Goal: Task Accomplishment & Management: Complete application form

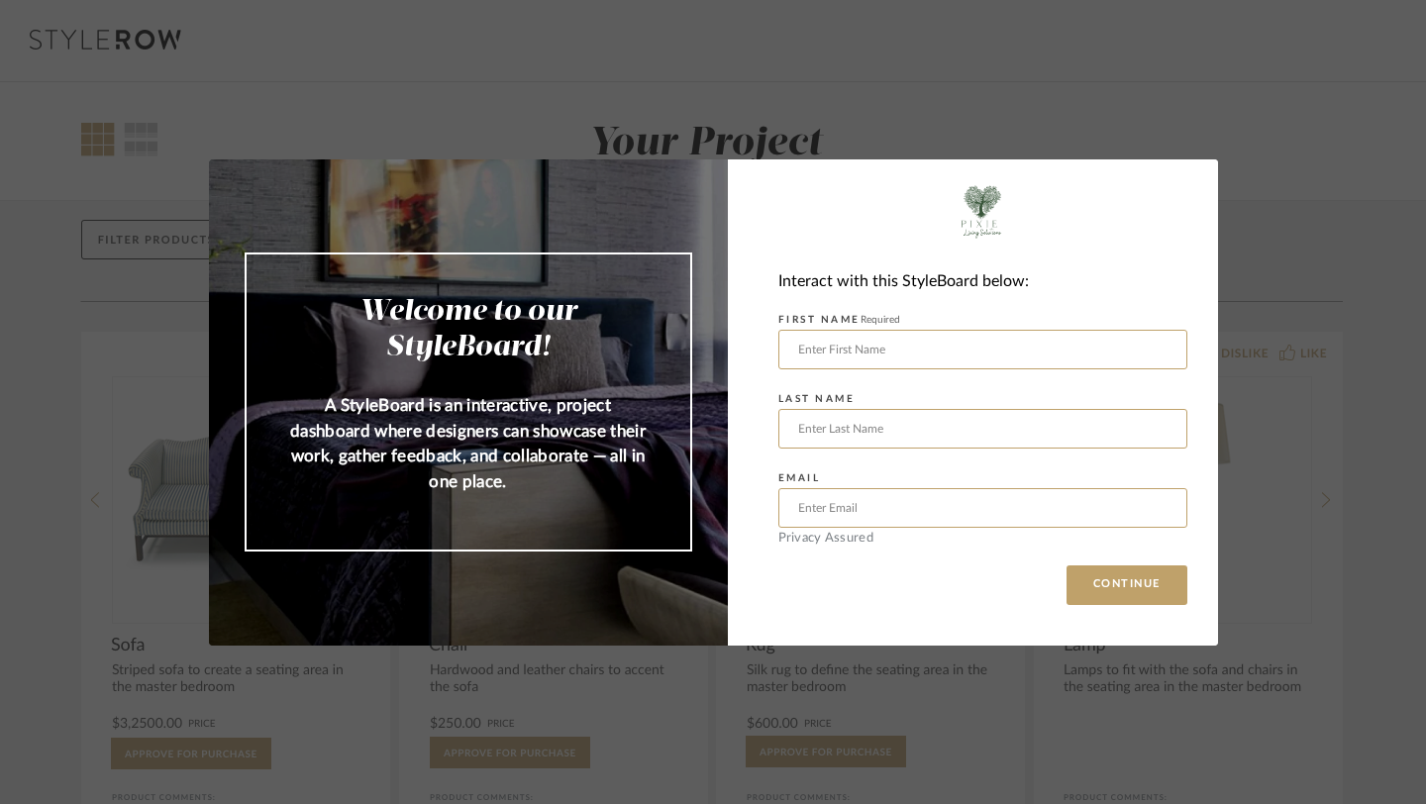
click at [896, 126] on div "Welcome to our StyleBoard! A StyleBoard is an interactive, project dashboard wh…" at bounding box center [713, 402] width 1426 height 804
click at [892, 343] on input "text" at bounding box center [982, 350] width 409 height 40
type input "AMBER"
type input "[PERSON_NAME]"
type input "[EMAIL_ADDRESS][PERSON_NAME][DOMAIN_NAME]"
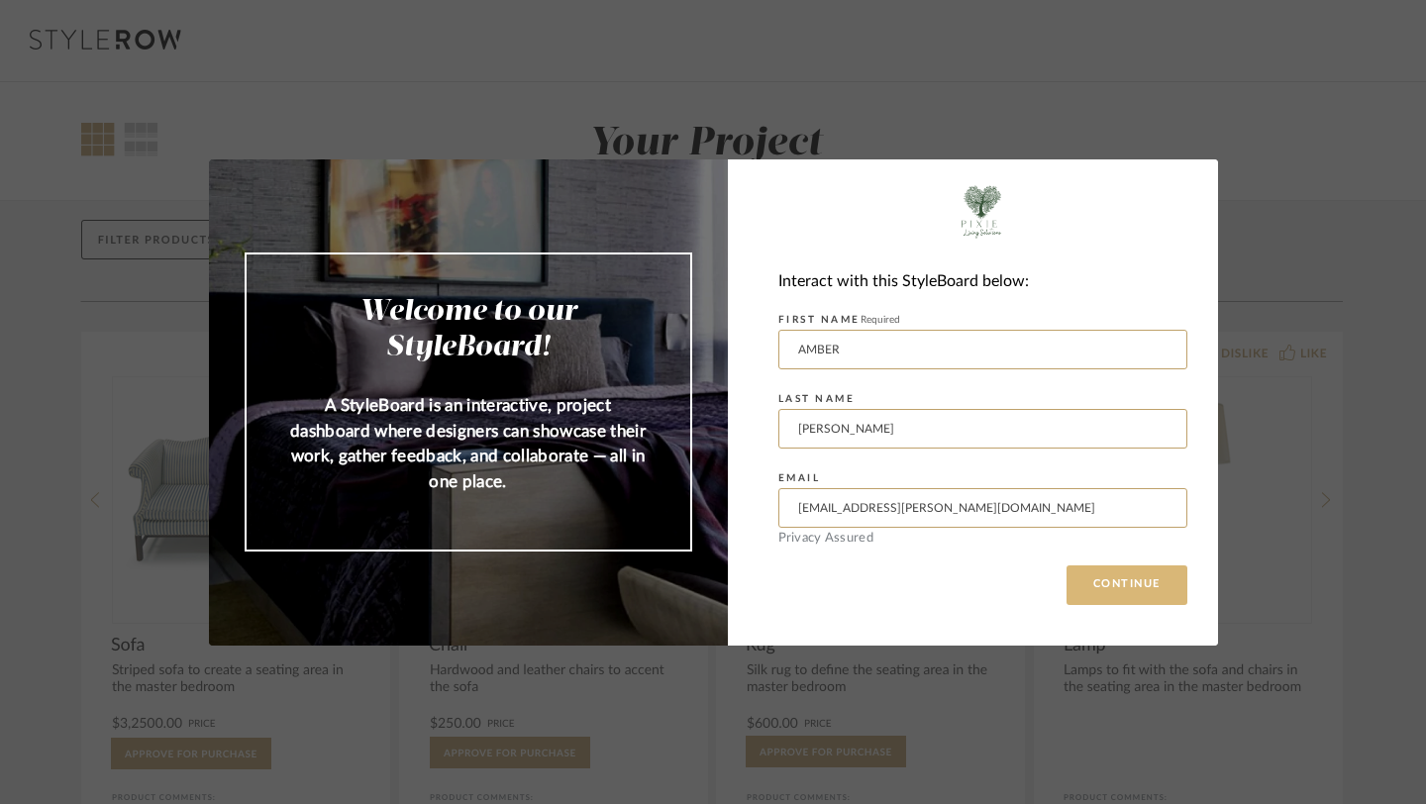
click at [1123, 583] on button "CONTINUE" at bounding box center [1126, 585] width 121 height 40
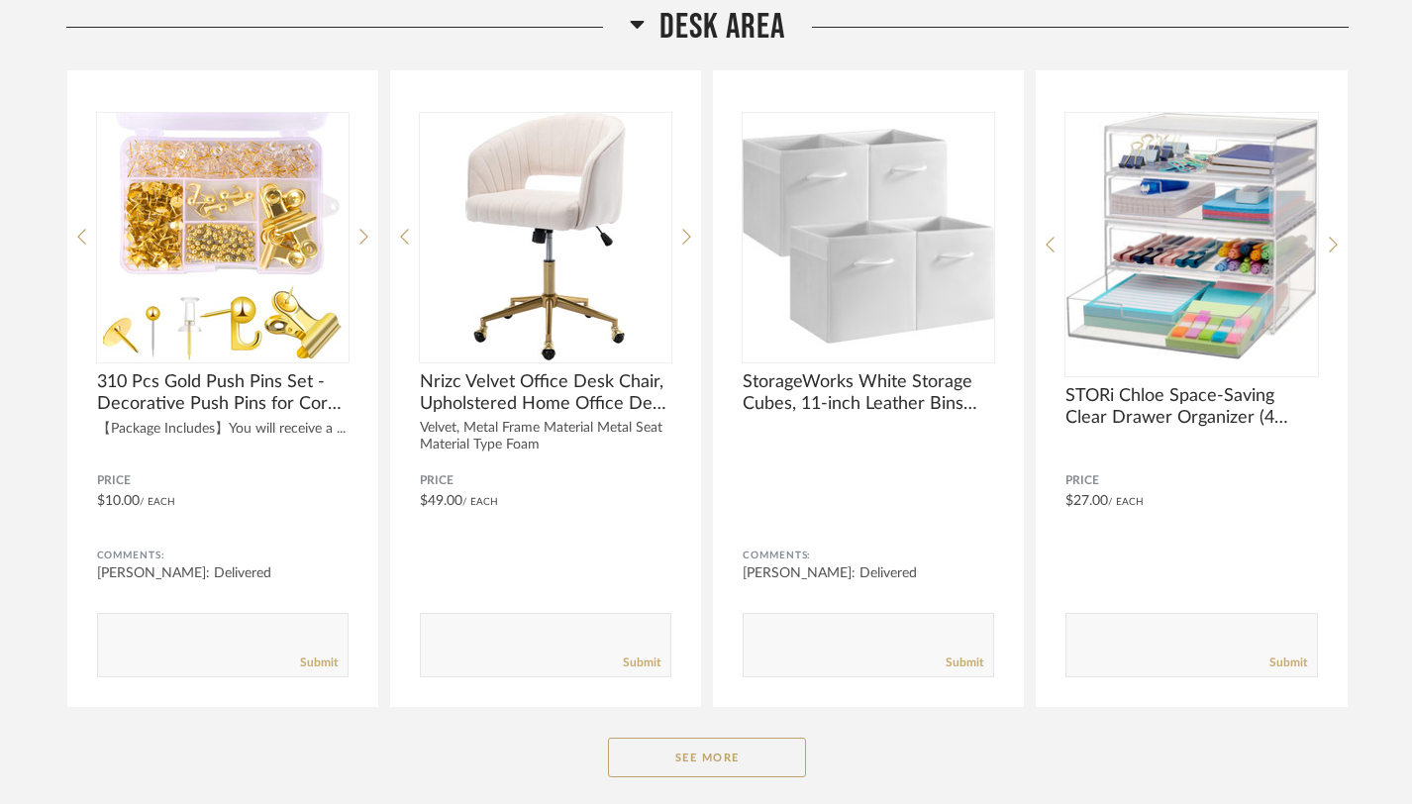
scroll to position [1757, 0]
